Goal: Information Seeking & Learning: Find specific fact

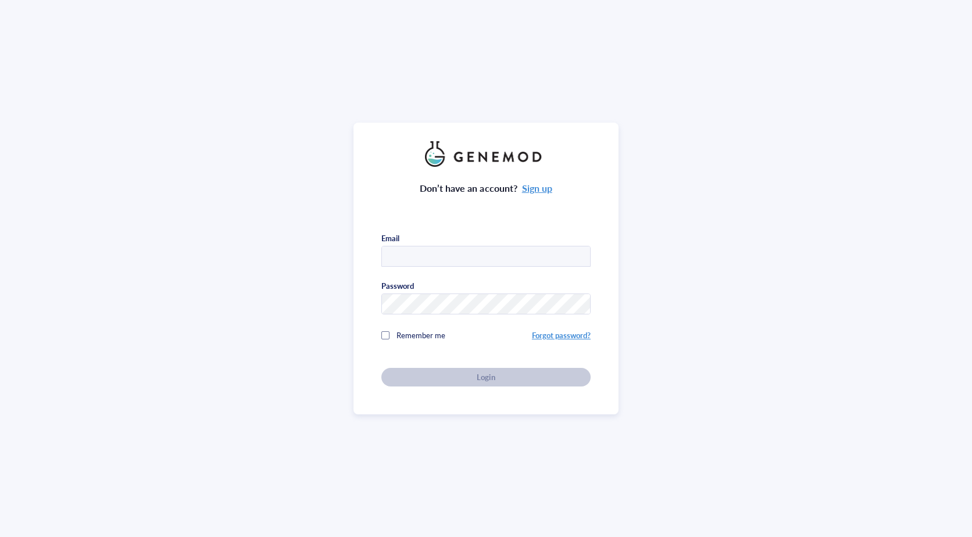
click at [437, 249] on input "text" at bounding box center [486, 256] width 208 height 21
type input "[PERSON_NAME][EMAIL_ADDRESS][PERSON_NAME][DOMAIN_NAME]"
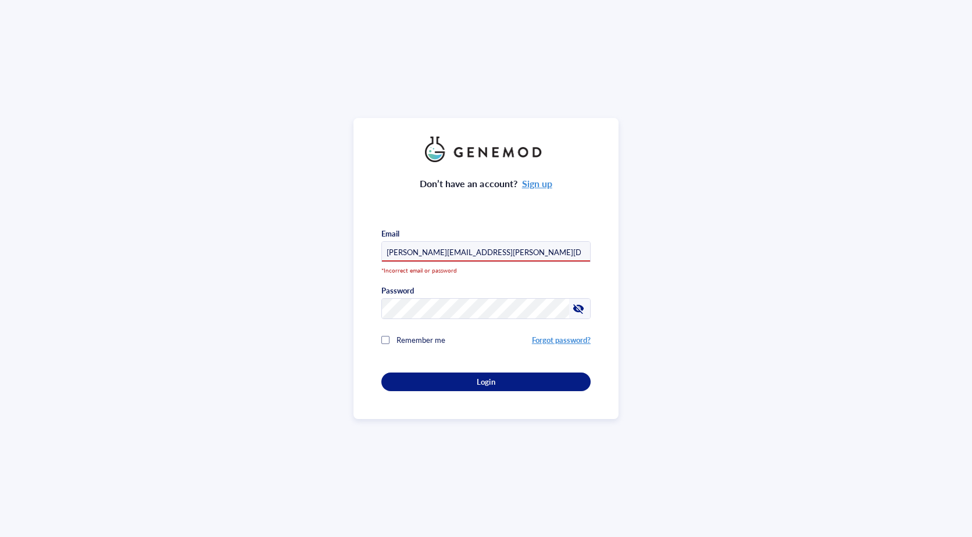
click at [488, 253] on input "[PERSON_NAME][EMAIL_ADDRESS][PERSON_NAME][DOMAIN_NAME]" at bounding box center [486, 252] width 208 height 21
click at [224, 284] on div "Don’t have an account? Sign up Email [PERSON_NAME][EMAIL_ADDRESS][PERSON_NAME][…" at bounding box center [486, 268] width 972 height 537
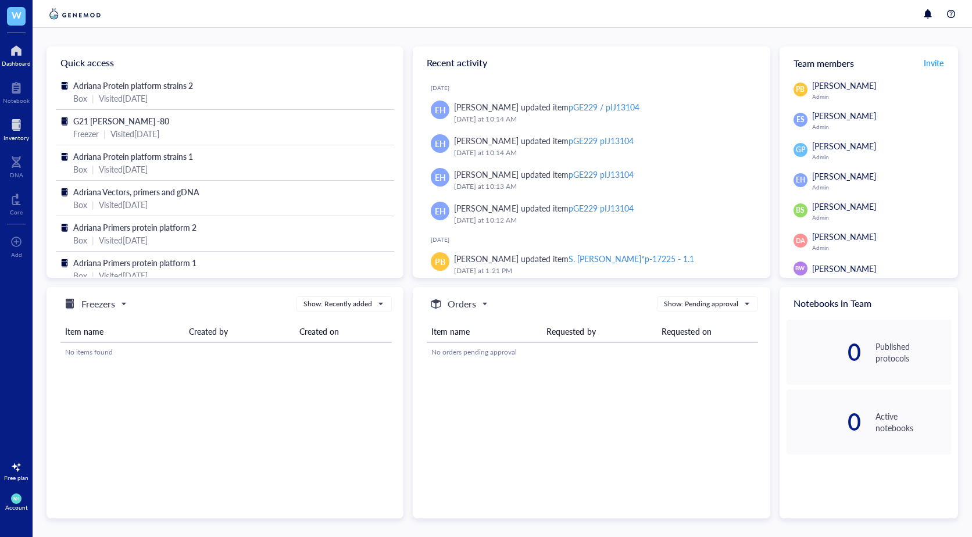
click at [22, 131] on div at bounding box center [16, 125] width 26 height 19
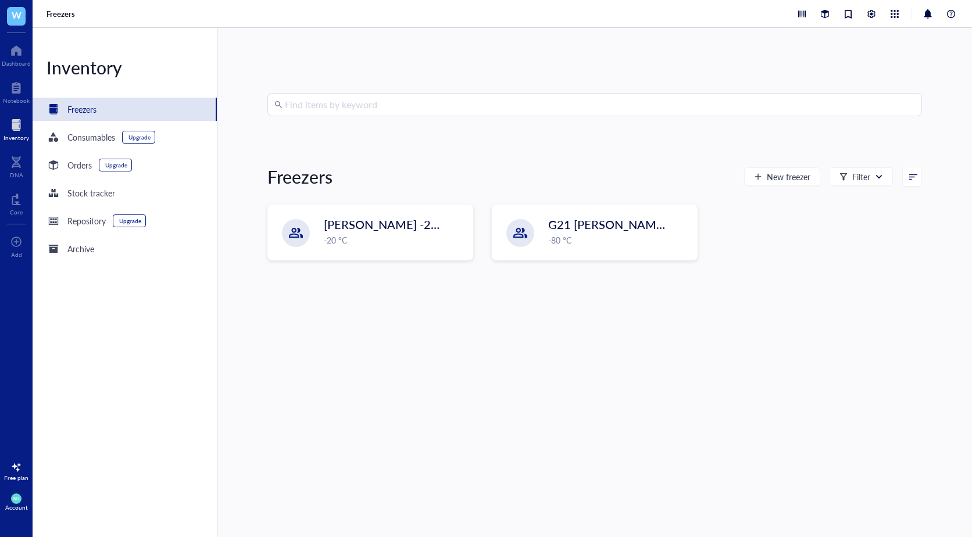
click at [327, 105] on input "search" at bounding box center [600, 105] width 630 height 22
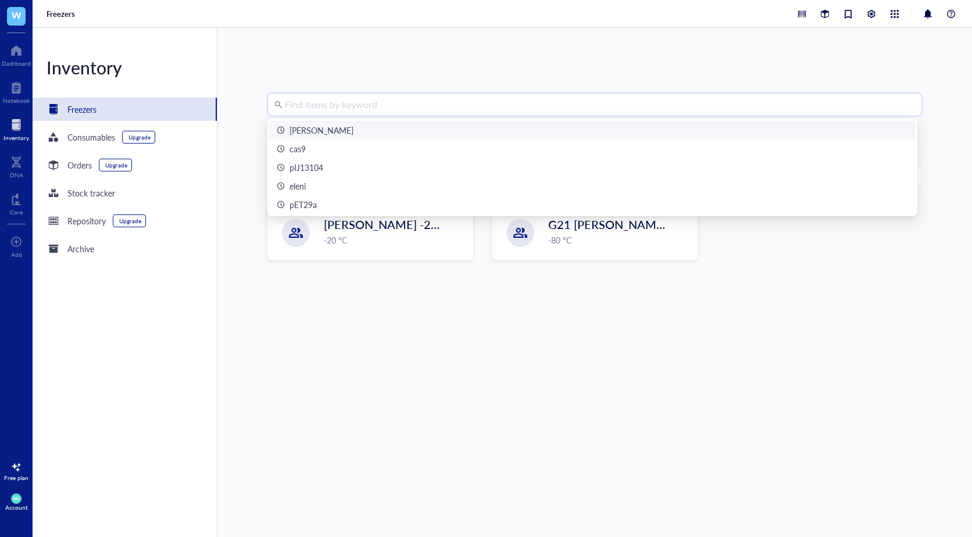
paste input "pGE229"
type input "pGE229"
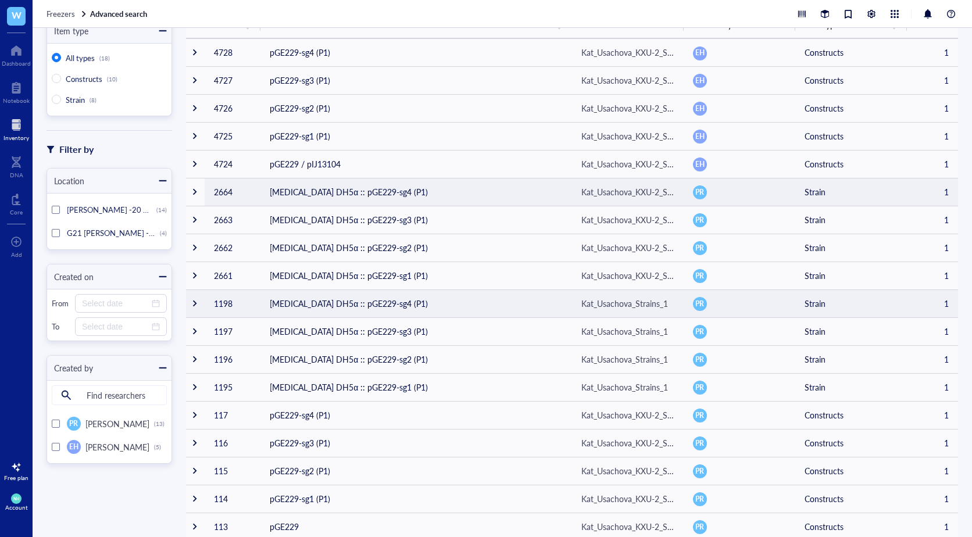
scroll to position [110, 0]
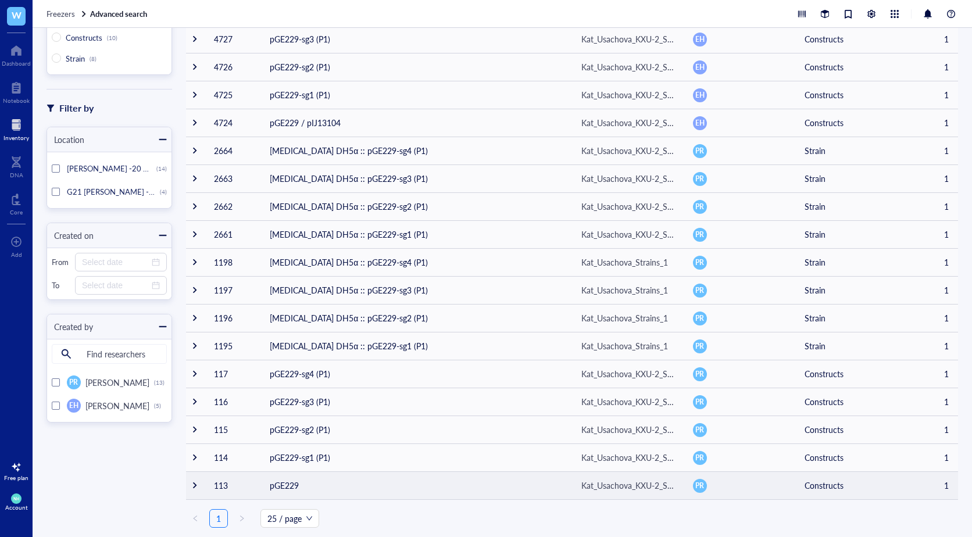
click at [312, 484] on td "pGE229" at bounding box center [416, 485] width 312 height 28
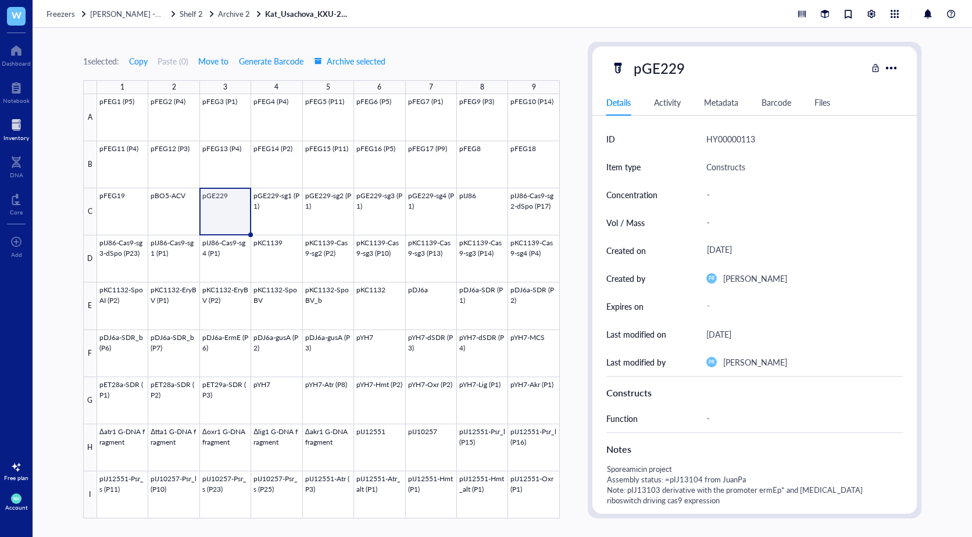
click at [326, 13] on link "Kat_Usachova_KXU-2_Sporeamicin_Box2" at bounding box center [308, 14] width 87 height 10
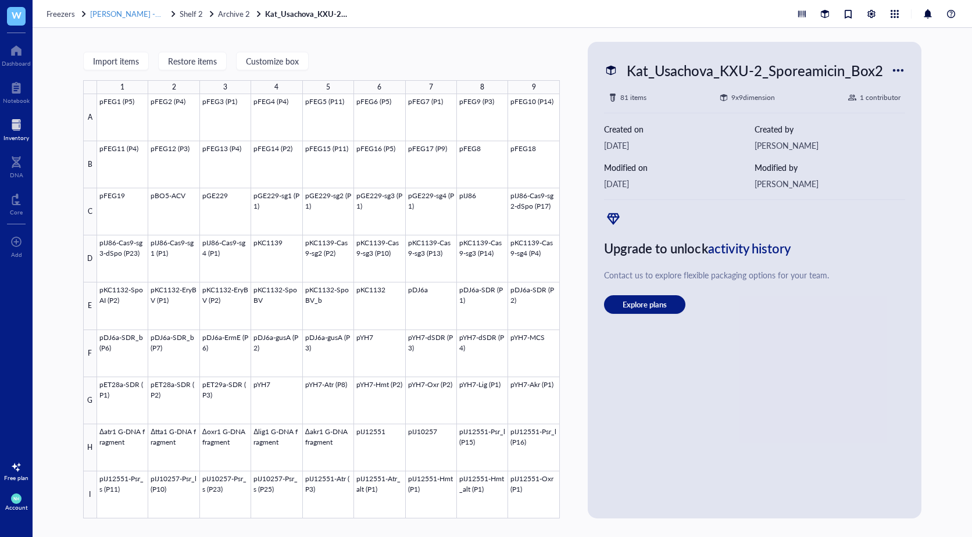
click at [133, 17] on span "[PERSON_NAME] -20 Archive" at bounding box center [141, 13] width 102 height 11
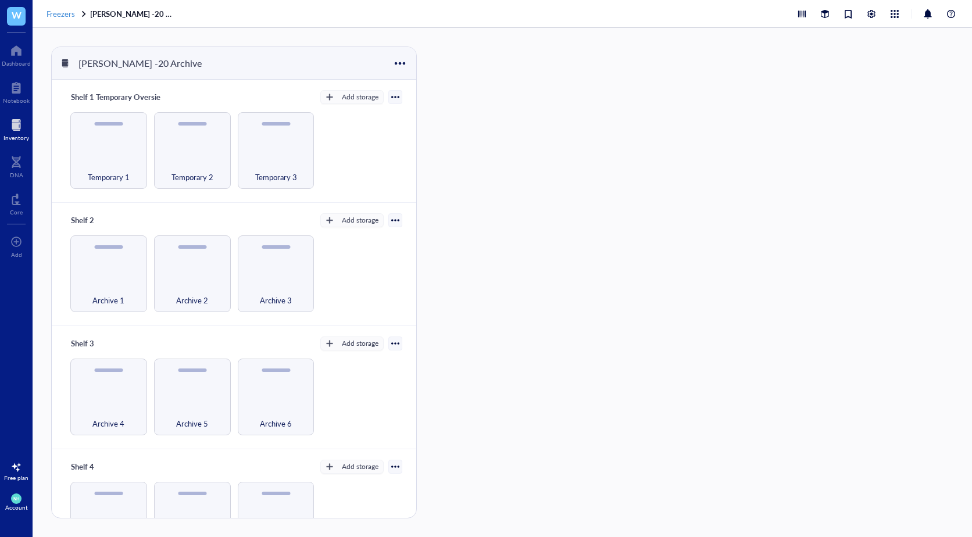
click at [62, 12] on span "Freezers" at bounding box center [61, 13] width 28 height 11
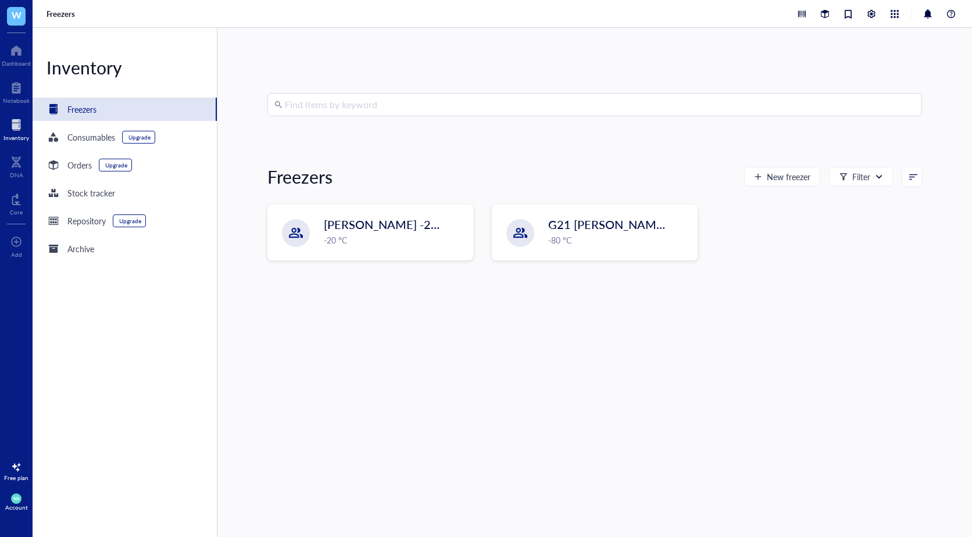
drag, startPoint x: 333, startPoint y: 138, endPoint x: 333, endPoint y: 121, distance: 16.9
click at [333, 138] on div "Find items by keyword Freezers New freezer Filter [PERSON_NAME] -20 Archive -20…" at bounding box center [594, 282] width 655 height 379
drag, startPoint x: 333, startPoint y: 120, endPoint x: 330, endPoint y: 100, distance: 20.6
click at [333, 118] on div "Find items by keyword Freezers New freezer Filter [PERSON_NAME] -20 Archive -20…" at bounding box center [594, 282] width 655 height 379
click at [330, 100] on input "search" at bounding box center [600, 105] width 630 height 22
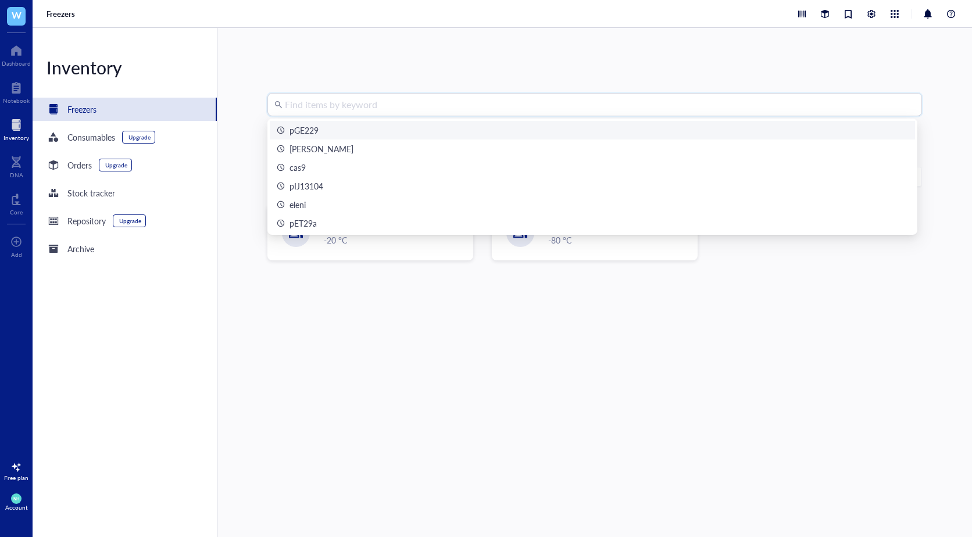
paste input "pGE252"
type input "pGE252"
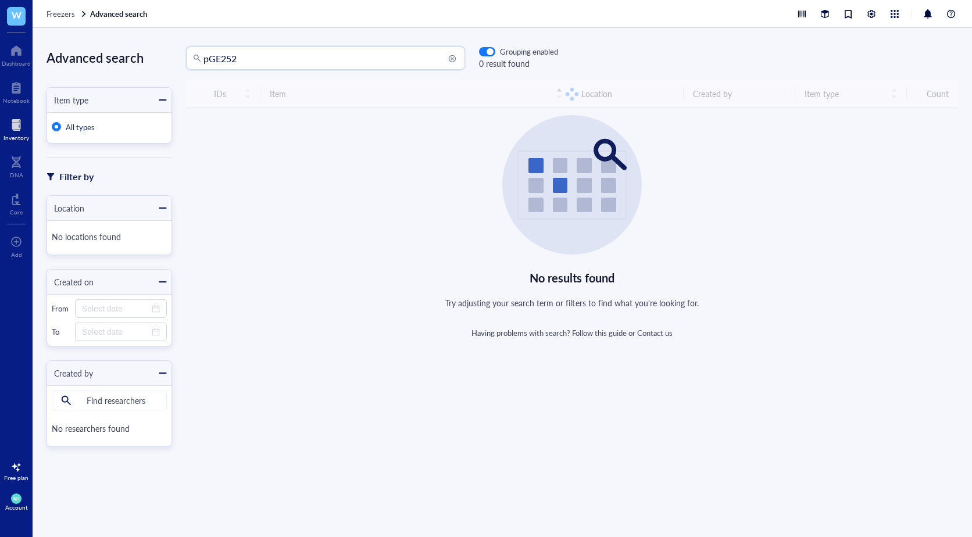
click at [204, 35] on div "Advanced search Item type All types Filter by Location No locations found Creat…" at bounding box center [502, 282] width 939 height 509
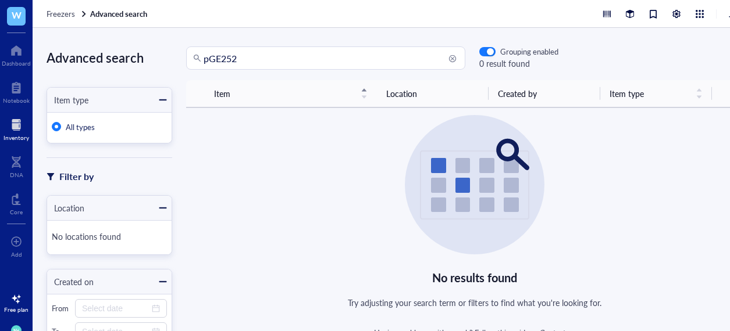
click at [276, 276] on div "No results found Try adjusting your search term or filters to find what you're …" at bounding box center [474, 226] width 577 height 223
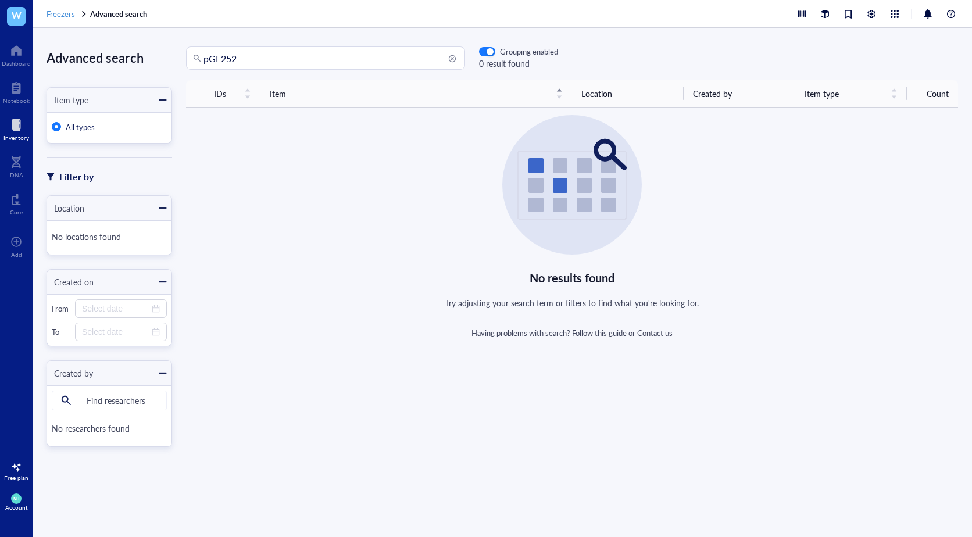
click at [52, 11] on span "Freezers" at bounding box center [61, 13] width 28 height 11
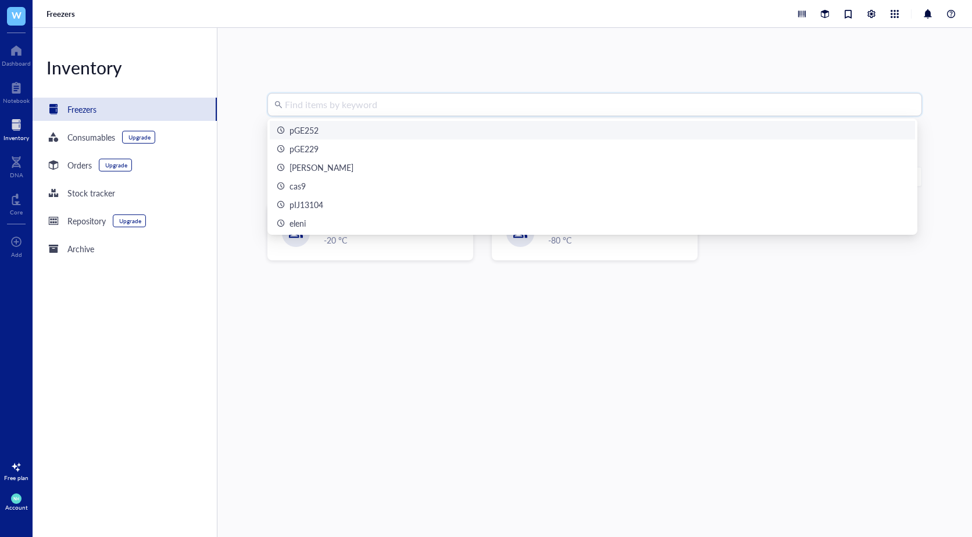
click at [367, 101] on input "search" at bounding box center [600, 105] width 630 height 22
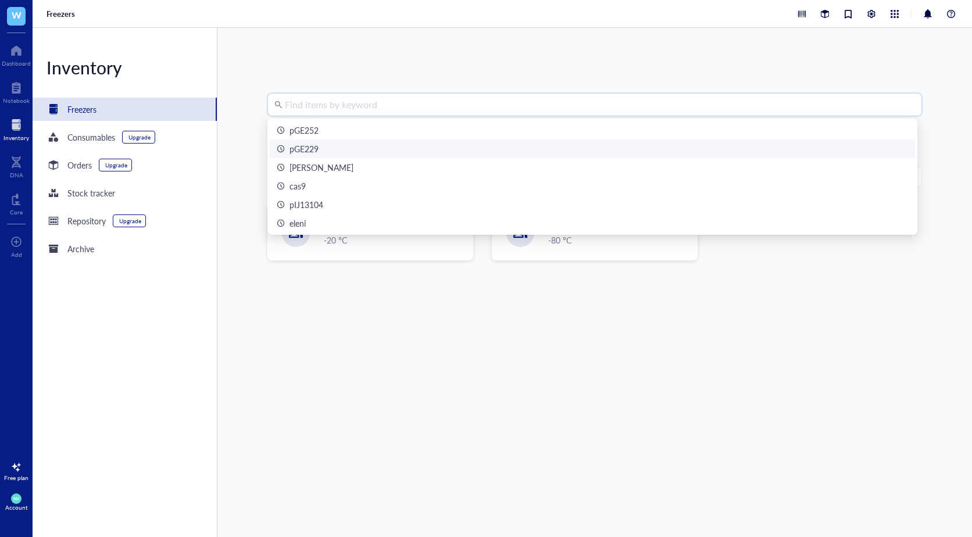
click at [313, 151] on div "pGE229" at bounding box center [304, 148] width 29 height 13
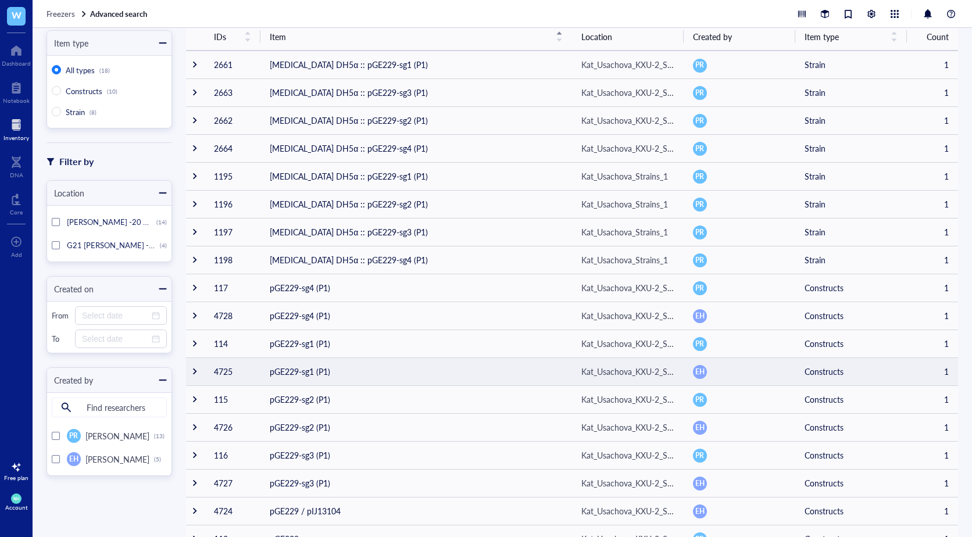
scroll to position [110, 0]
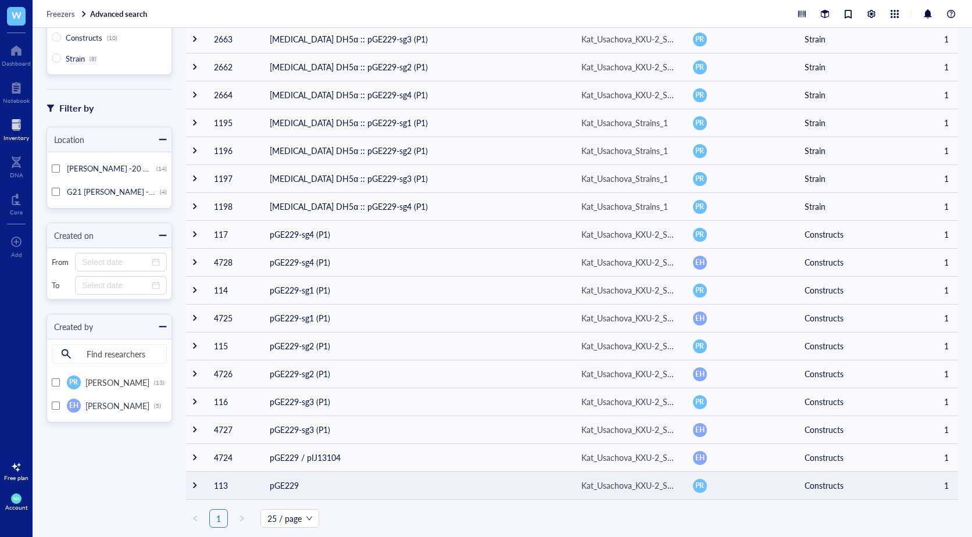
click at [284, 491] on td "pGE229" at bounding box center [416, 485] width 312 height 28
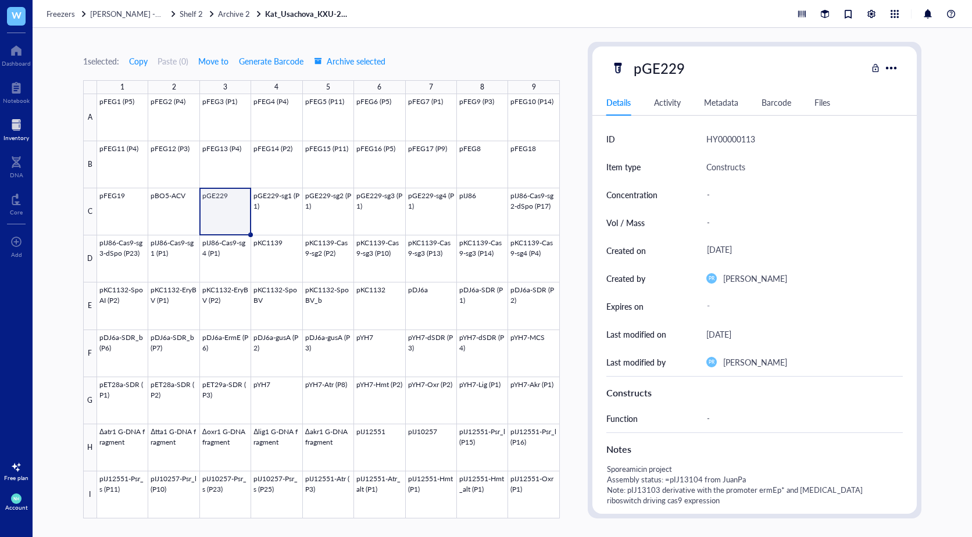
click at [677, 105] on div "Activity" at bounding box center [667, 102] width 27 height 13
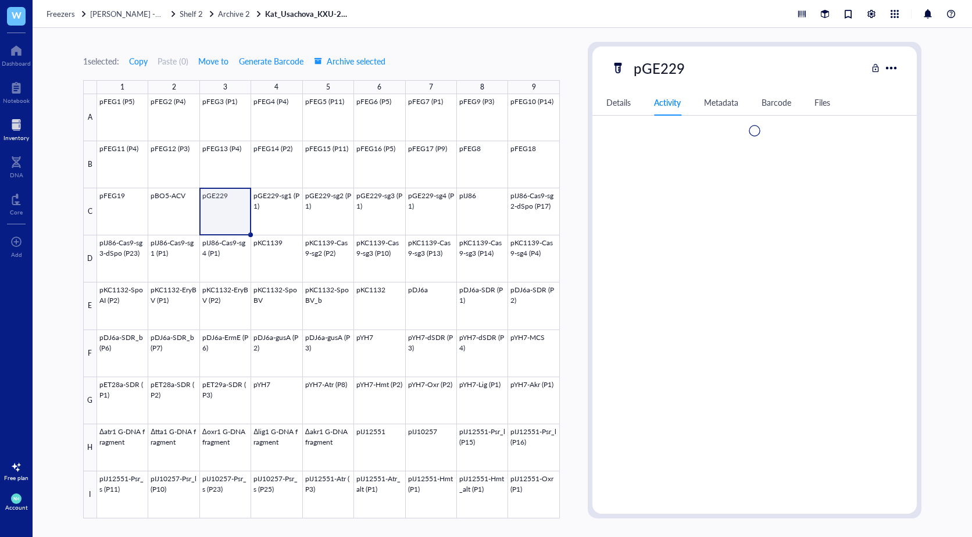
click at [624, 103] on div "Details" at bounding box center [618, 102] width 24 height 13
